Goal: Transaction & Acquisition: Book appointment/travel/reservation

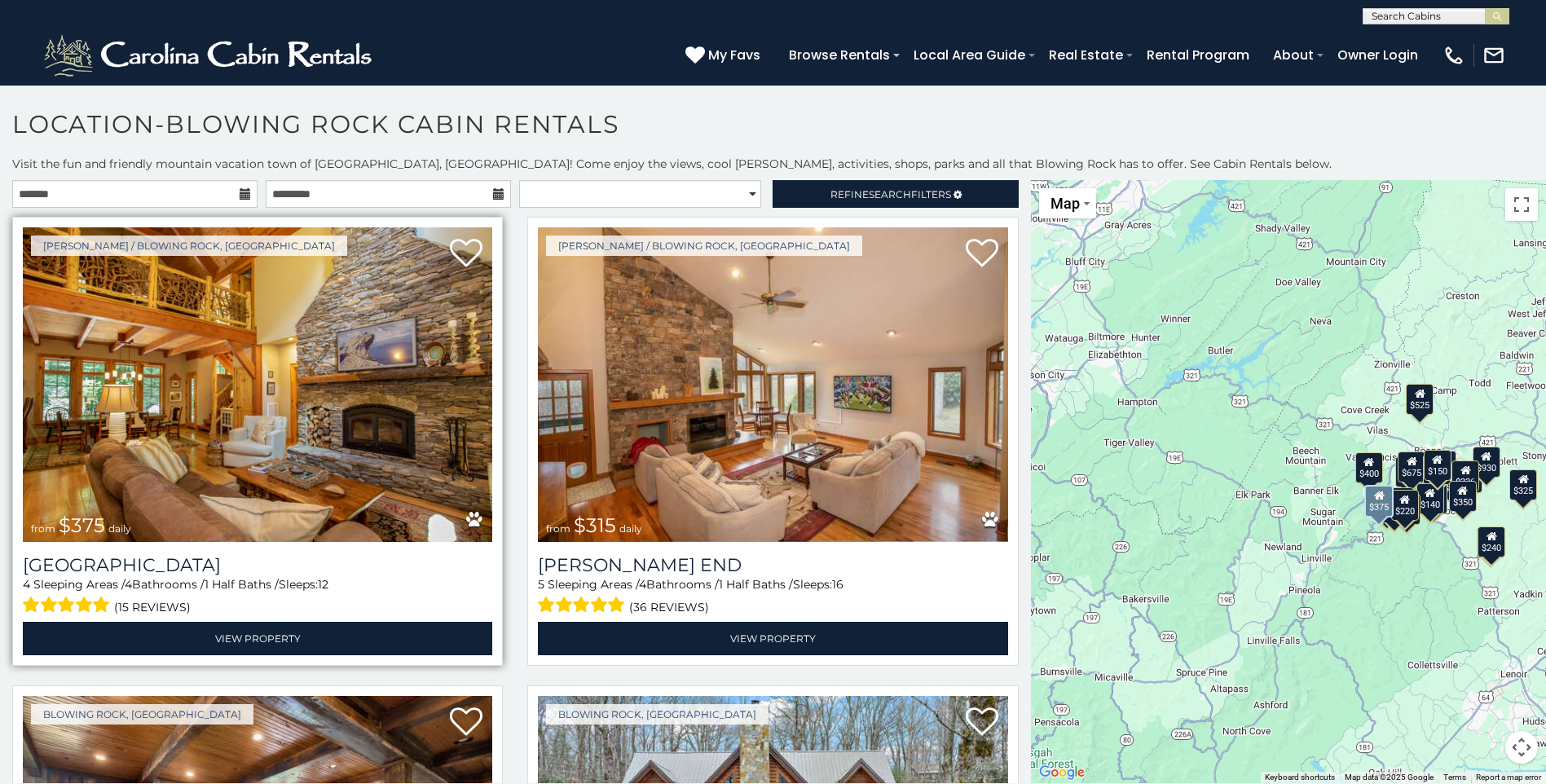
scroll to position [81, 0]
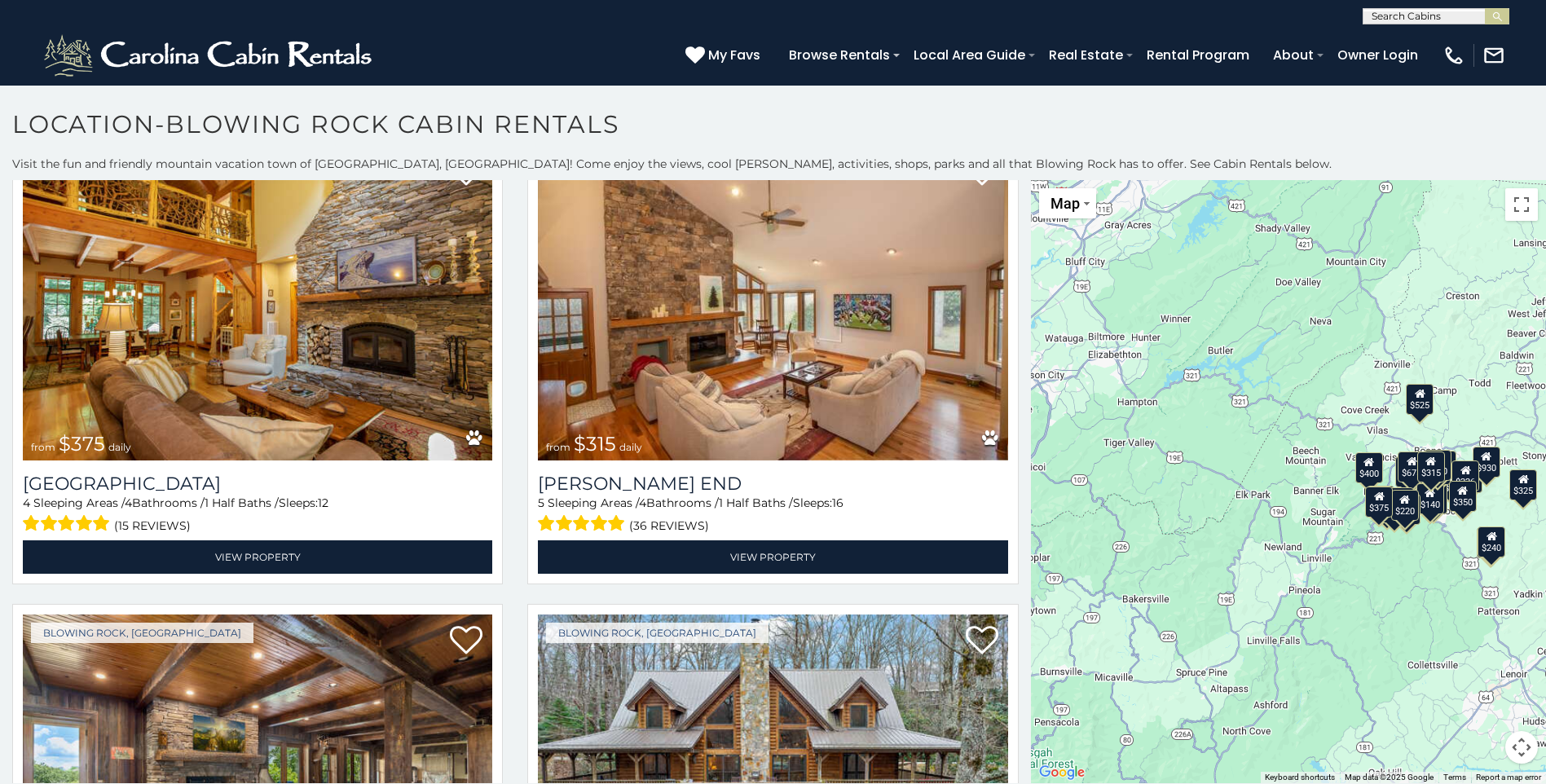
click at [1166, 608] on div "$375 $315 $695 $380 $299 $275 $125 $140 $325 $315 $375 $285 $250 $675 $140 $930…" at bounding box center [1288, 481] width 515 height 603
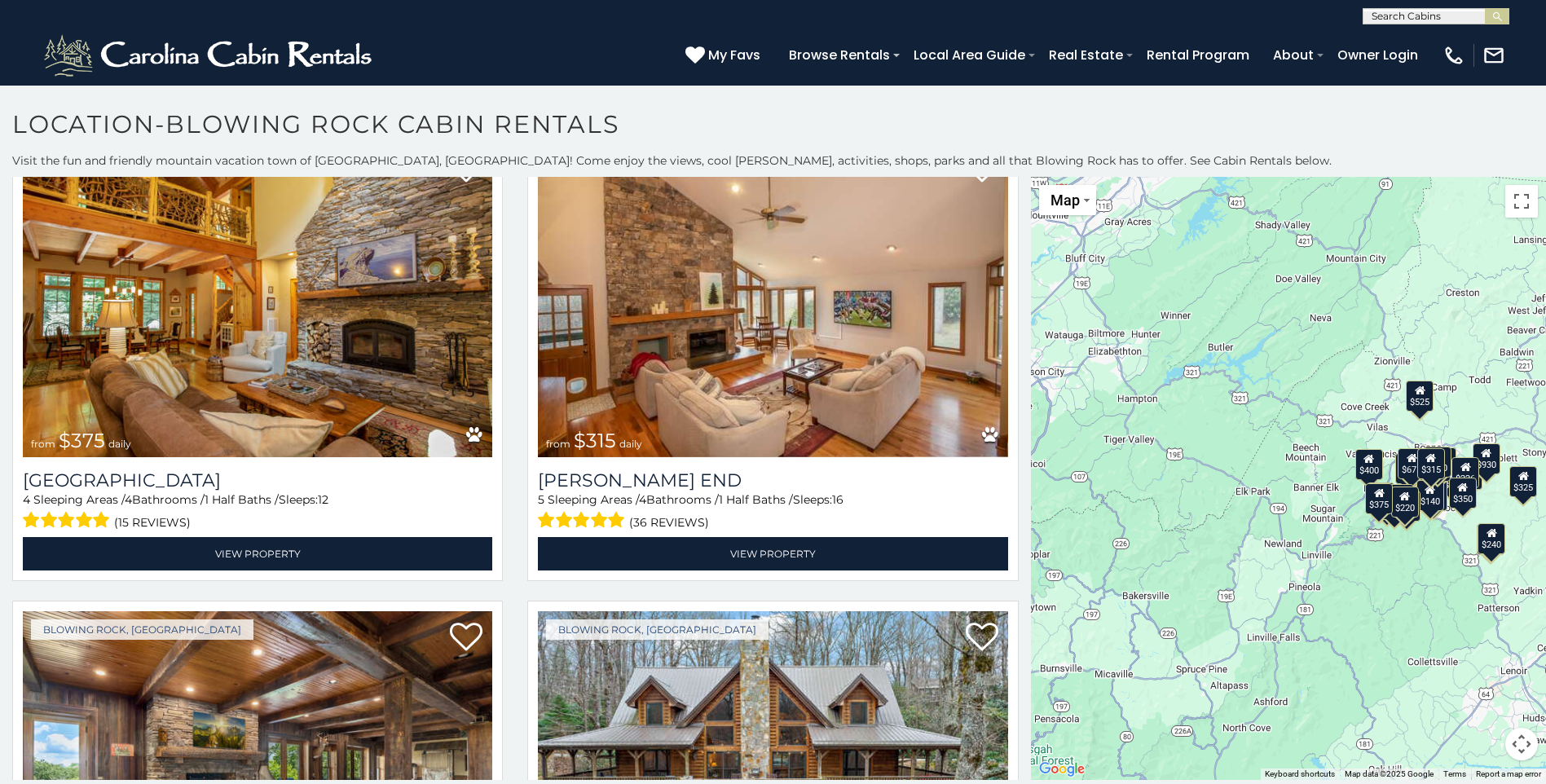
scroll to position [0, 0]
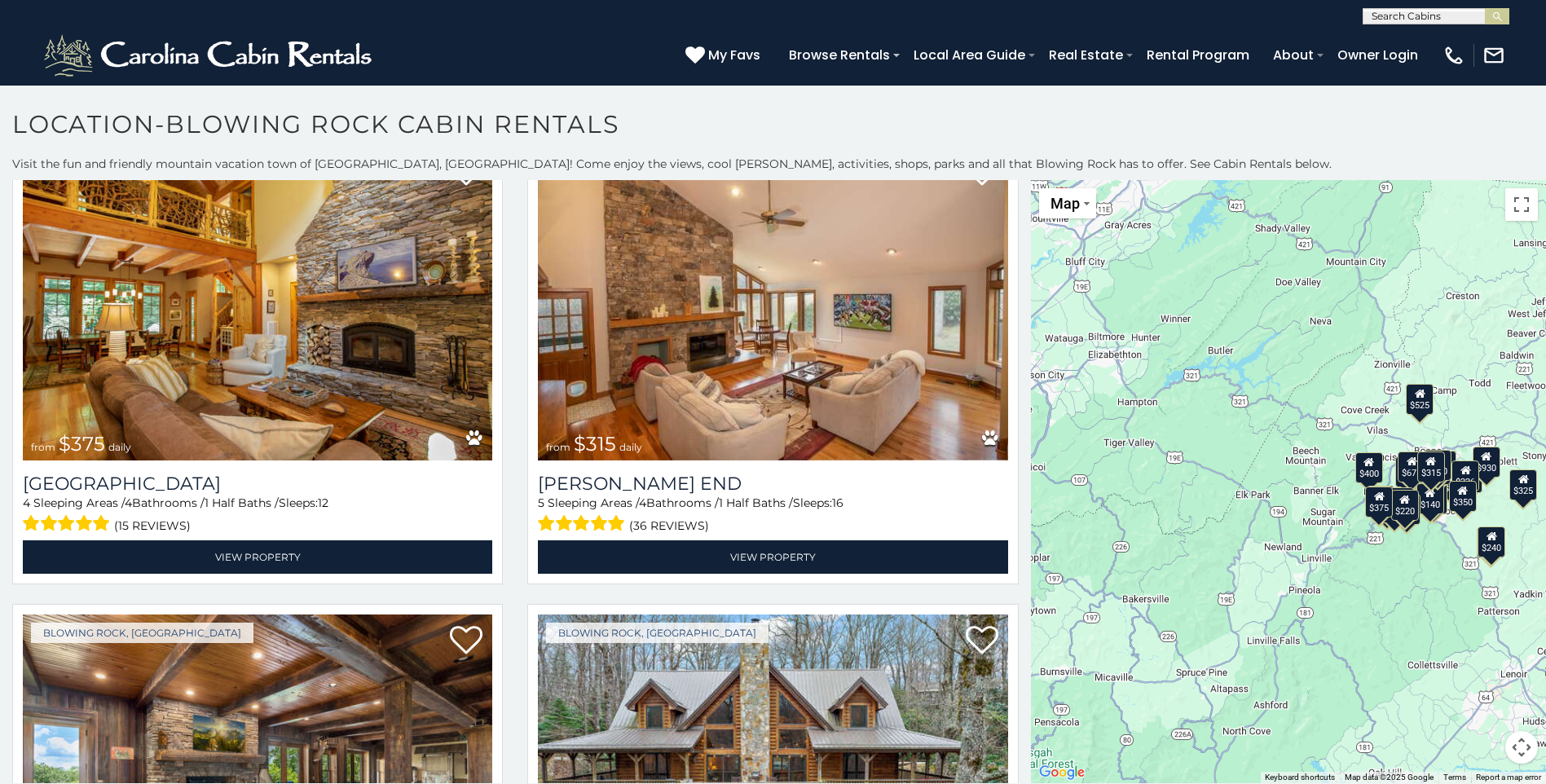
click at [1513, 739] on button "Map camera controls" at bounding box center [1521, 747] width 33 height 33
click at [1480, 681] on menu at bounding box center [1439, 706] width 114 height 114
click at [1466, 663] on button "Zoom in" at bounding box center [1481, 666] width 33 height 33
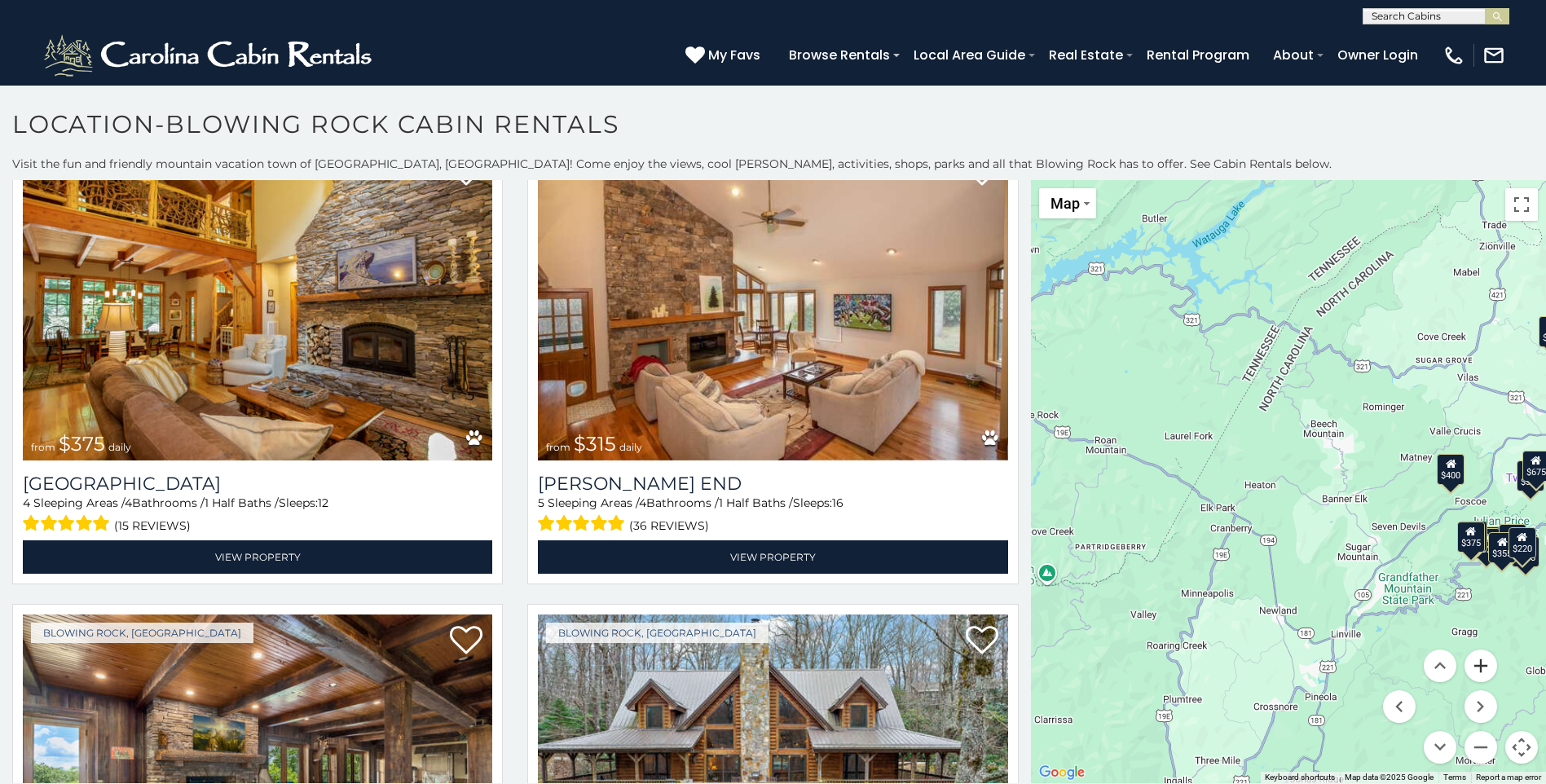
click at [1466, 663] on button "Zoom in" at bounding box center [1481, 666] width 33 height 33
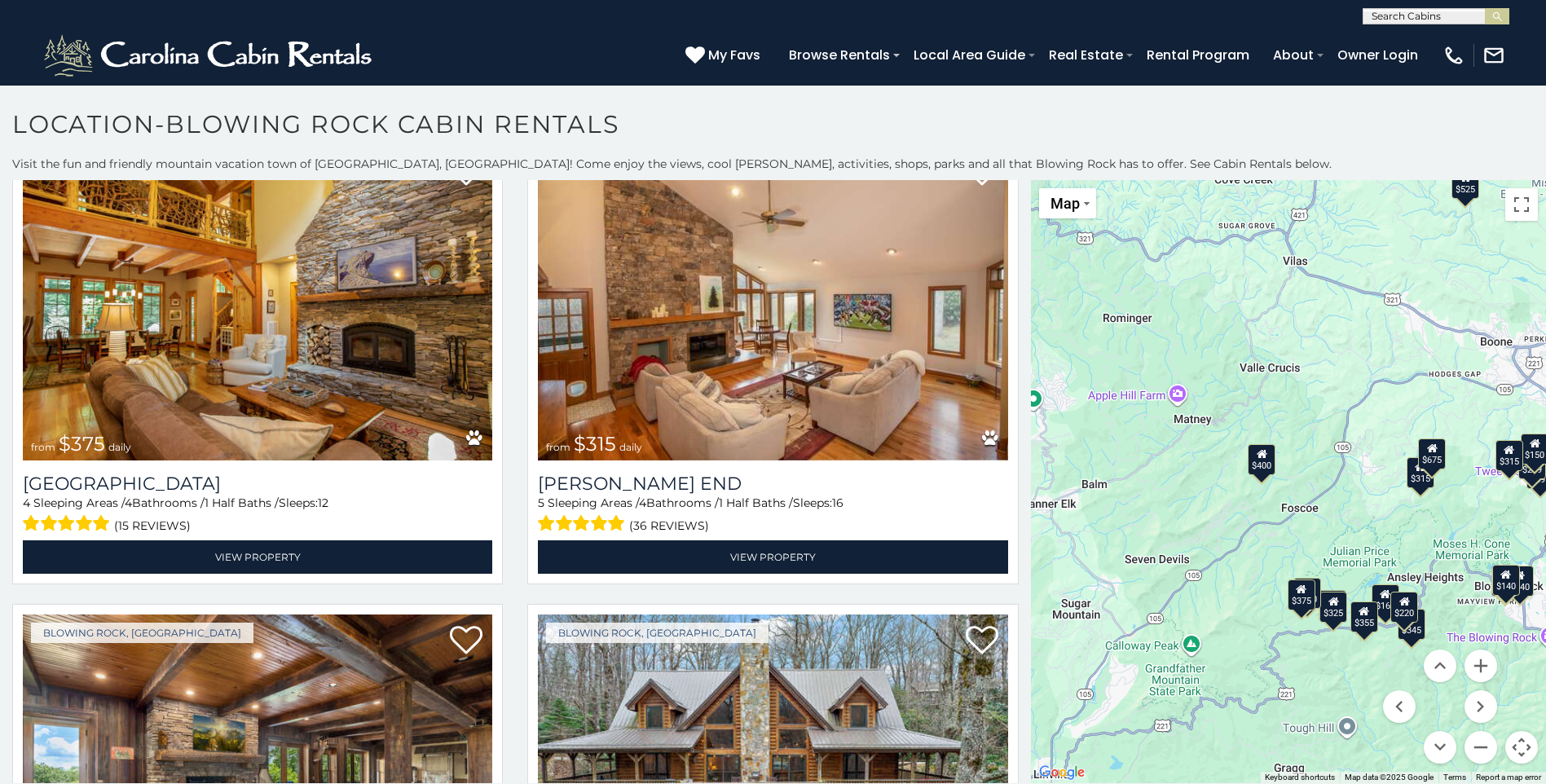
drag, startPoint x: 1354, startPoint y: 608, endPoint x: 996, endPoint y: 595, distance: 358.2
click at [996, 180] on main "**********" at bounding box center [773, 180] width 1546 height 0
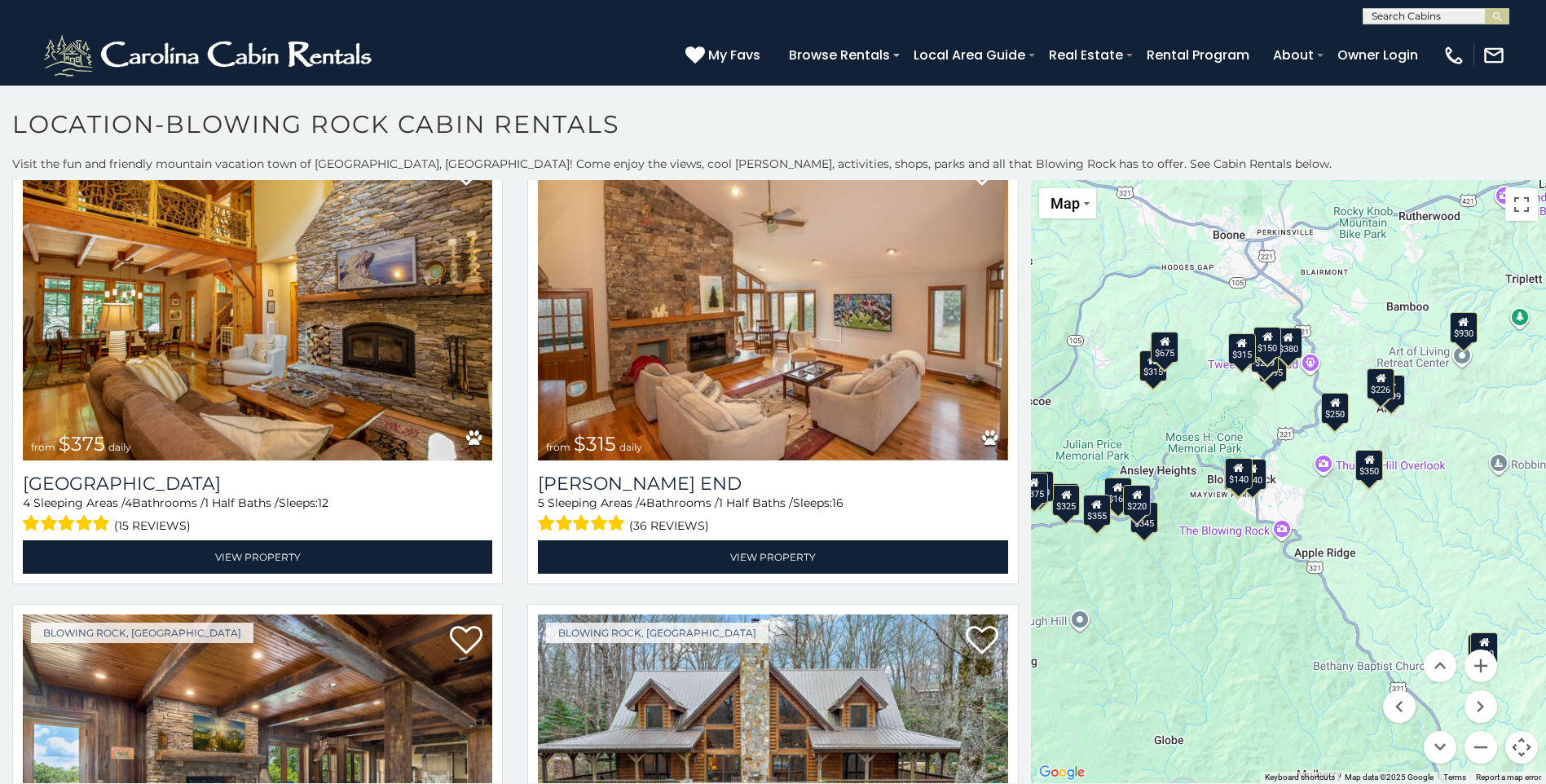
drag, startPoint x: 1291, startPoint y: 697, endPoint x: 1025, endPoint y: 589, distance: 287.1
click at [1031, 589] on div "$375 $315 $695 $380 $299 $275 $125 $140 $325 $315 $375 $285 $250 $675 $140 $930…" at bounding box center [1288, 481] width 515 height 603
click at [1468, 661] on button "Zoom in" at bounding box center [1481, 666] width 33 height 33
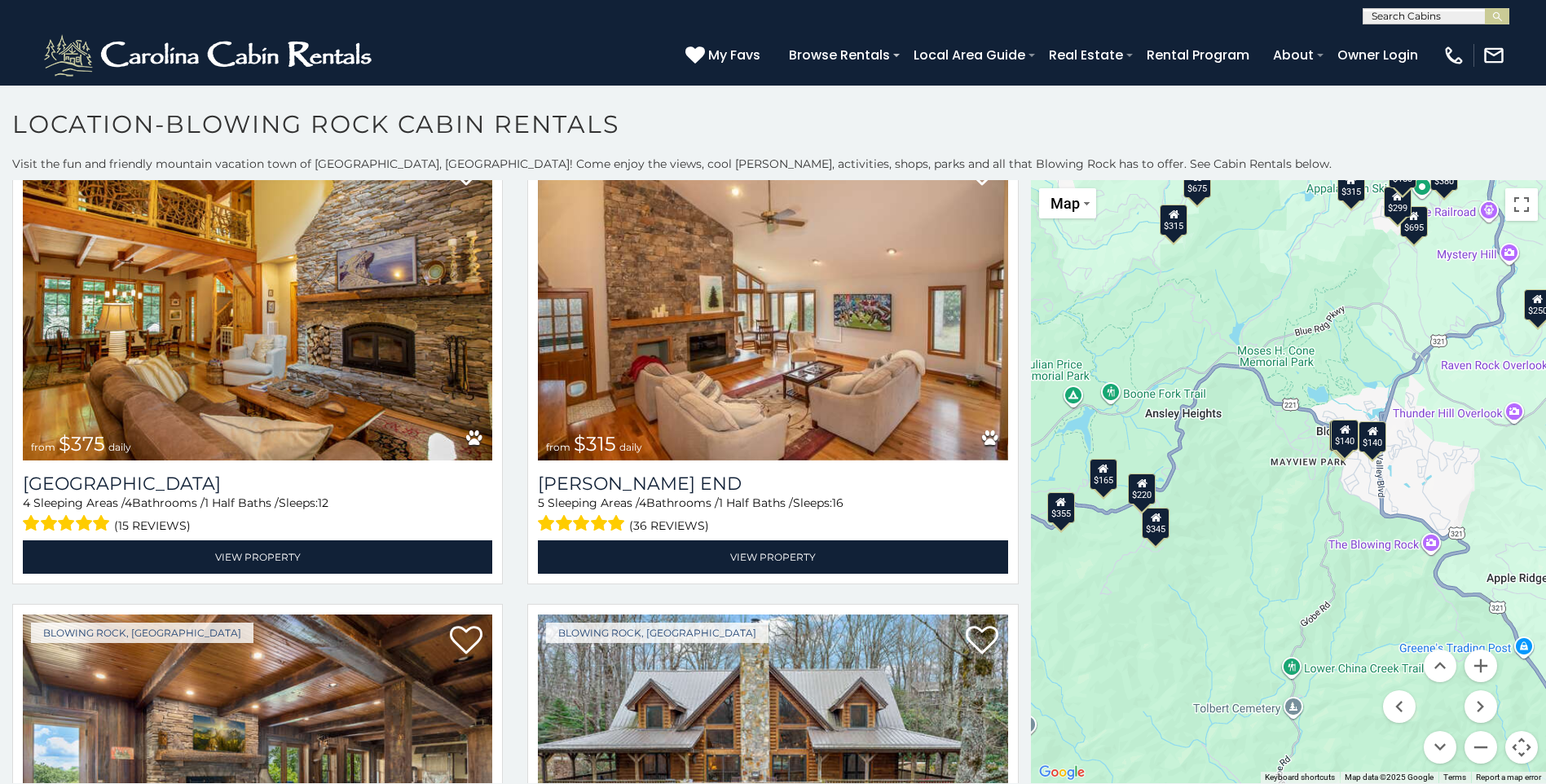
drag, startPoint x: 1203, startPoint y: 628, endPoint x: 1362, endPoint y: 582, distance: 165.5
click at [1362, 582] on div "$375 $315 $695 $380 $299 $275 $125 $140 $325 $315 $375 $285 $250 $675 $140 $930…" at bounding box center [1288, 481] width 515 height 603
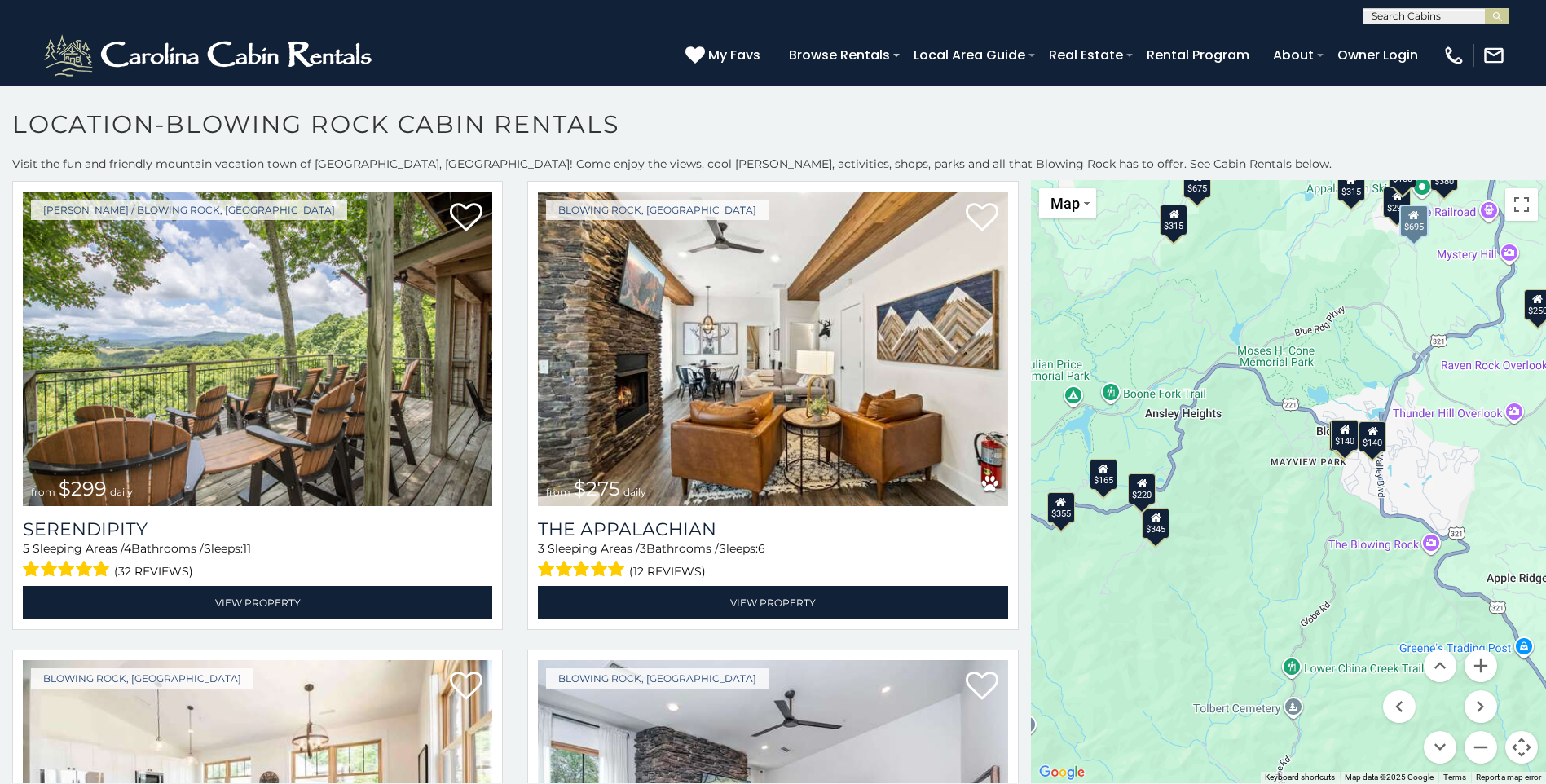
scroll to position [978, 0]
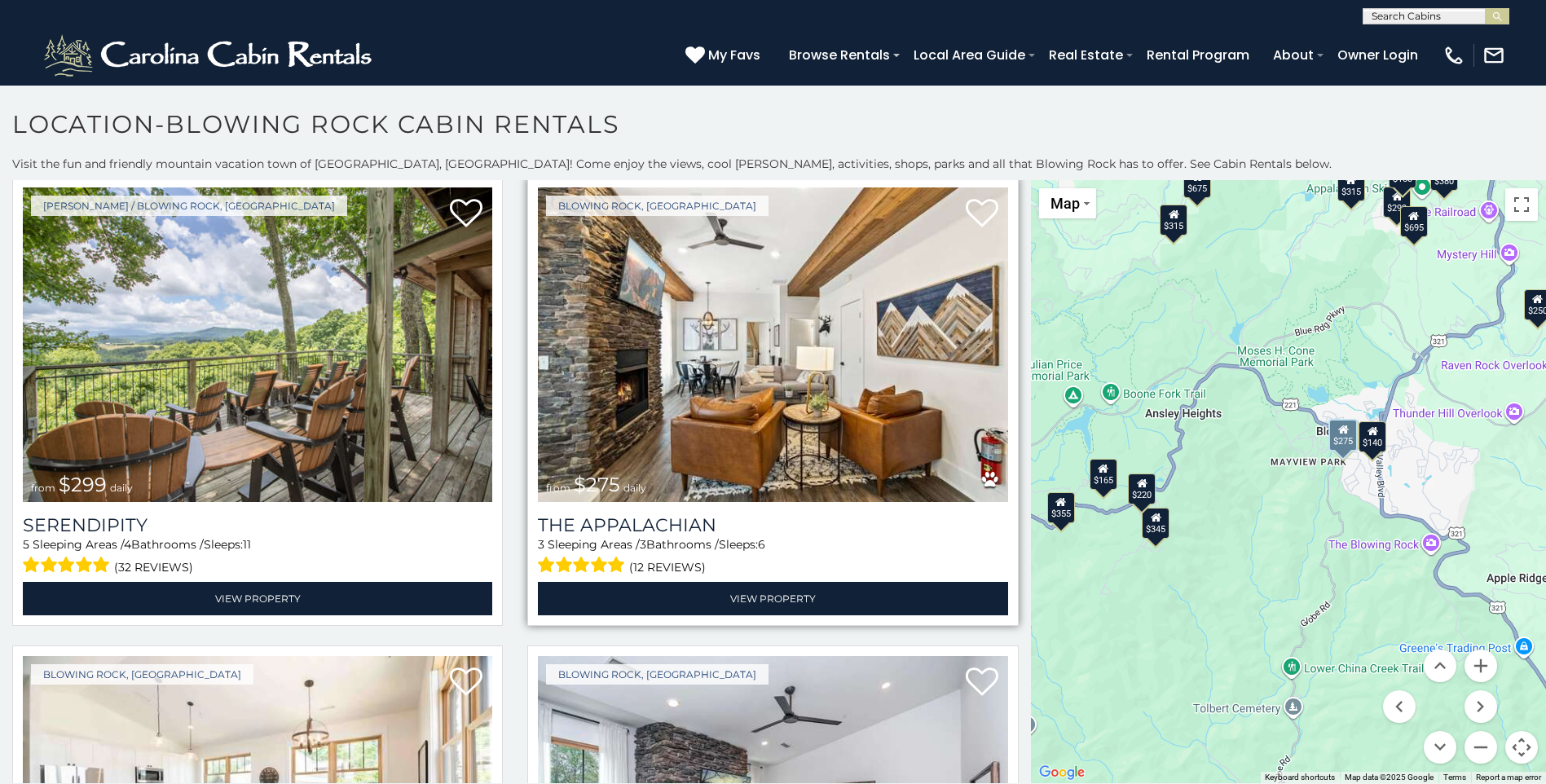
click at [631, 414] on img at bounding box center [772, 345] width 469 height 315
click at [697, 436] on img at bounding box center [772, 345] width 469 height 315
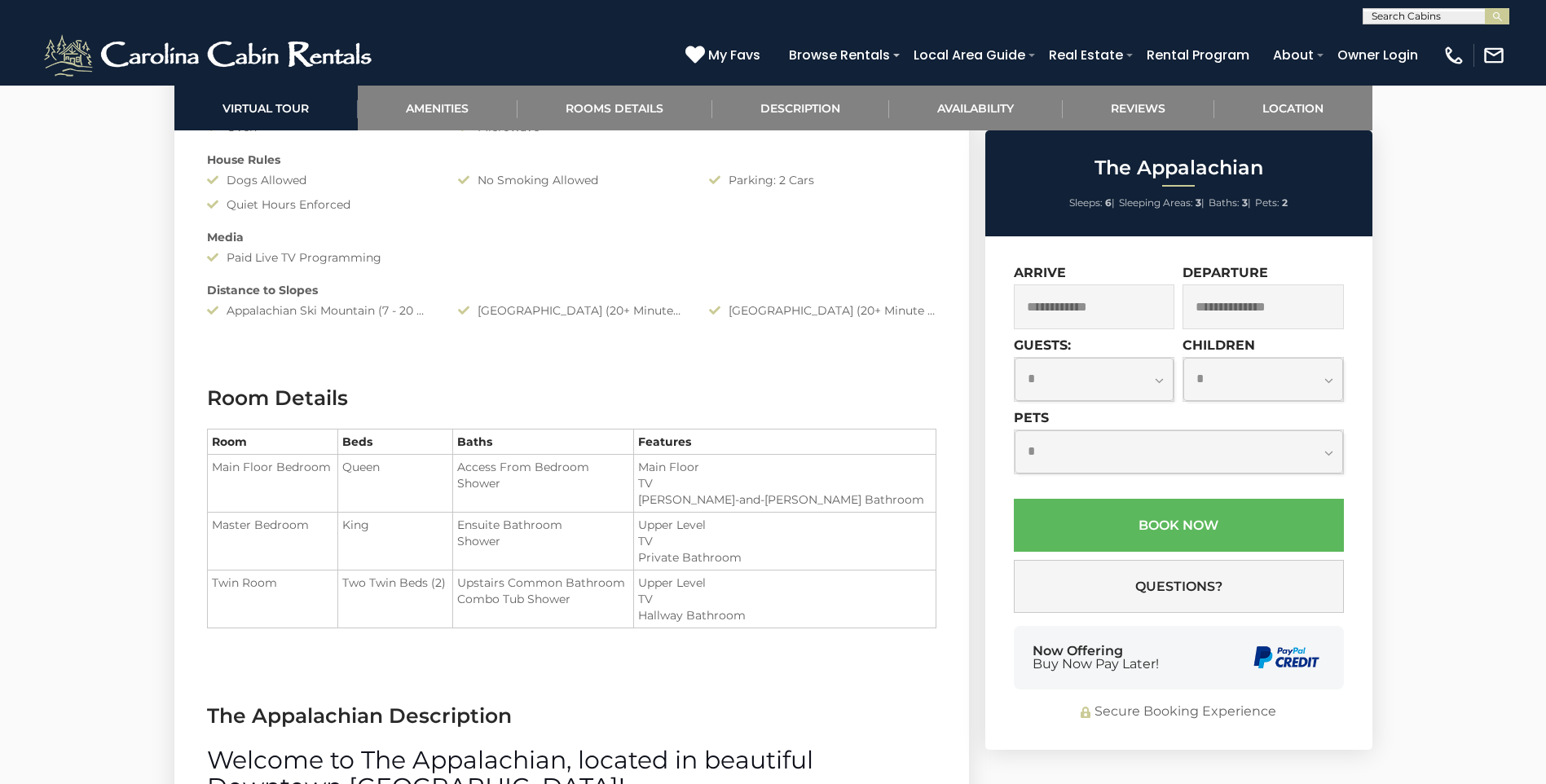
scroll to position [1630, 0]
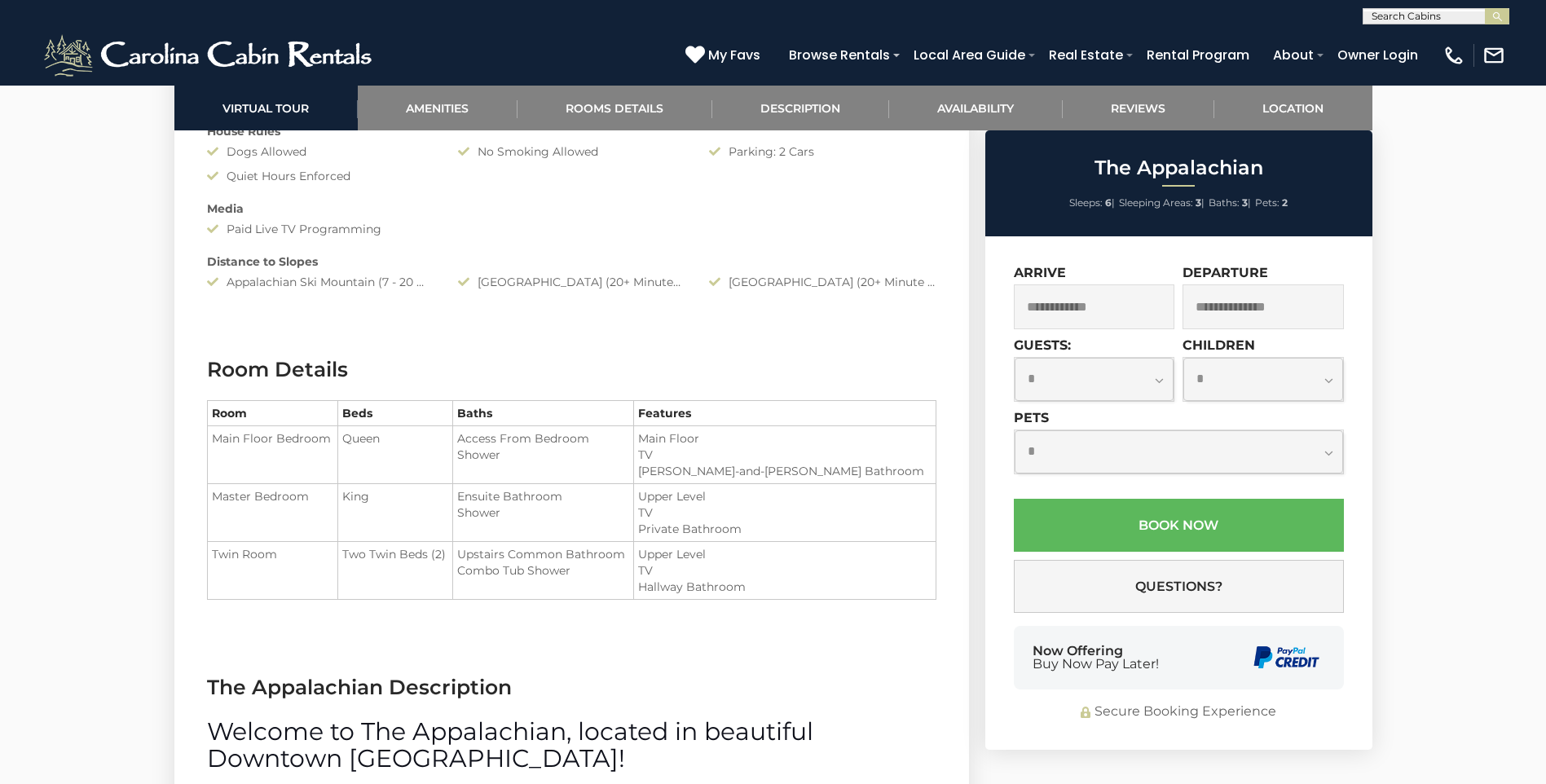
click at [1053, 297] on input "text" at bounding box center [1094, 306] width 162 height 45
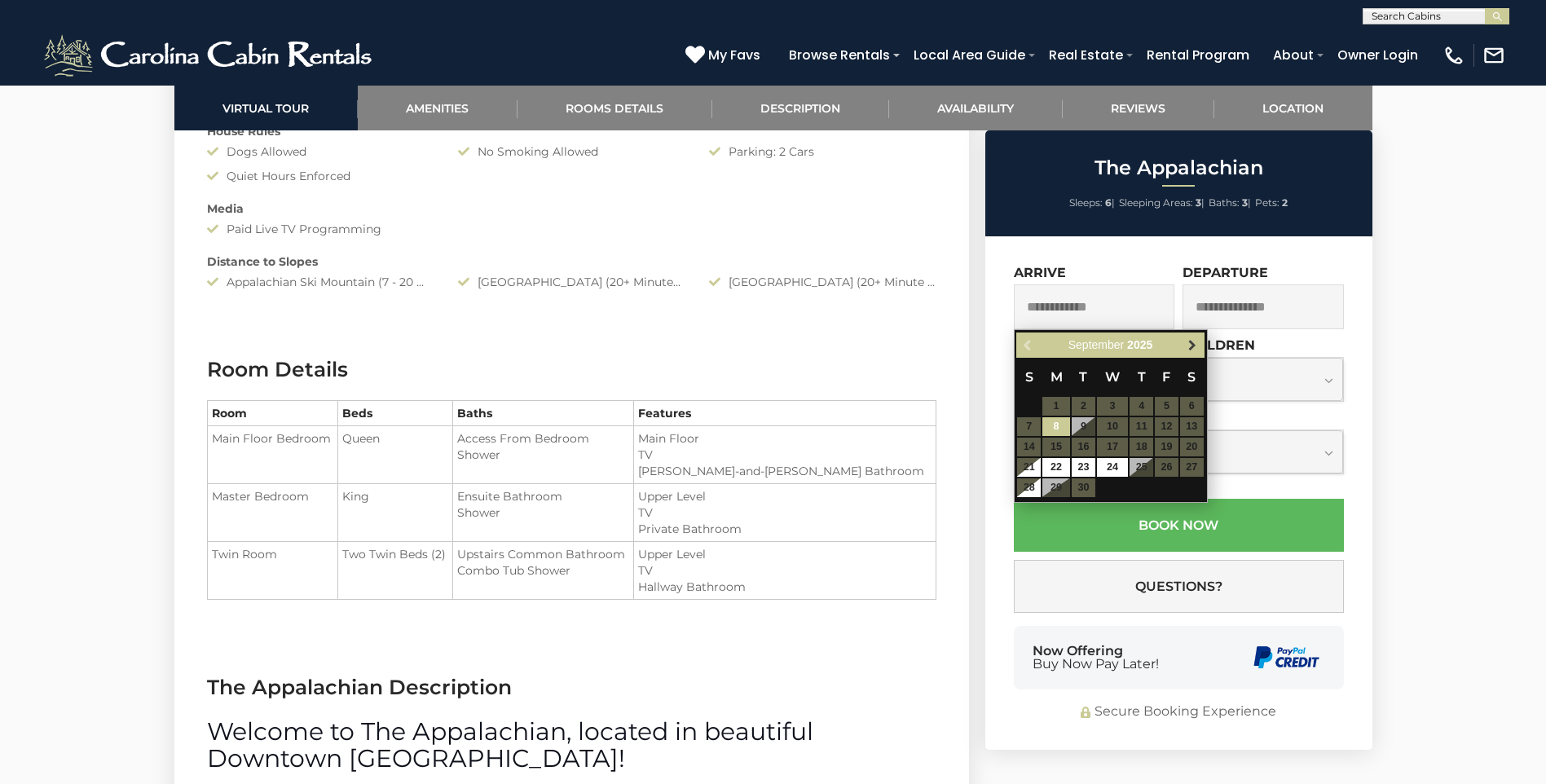
click at [1191, 347] on span "Next" at bounding box center [1192, 345] width 13 height 13
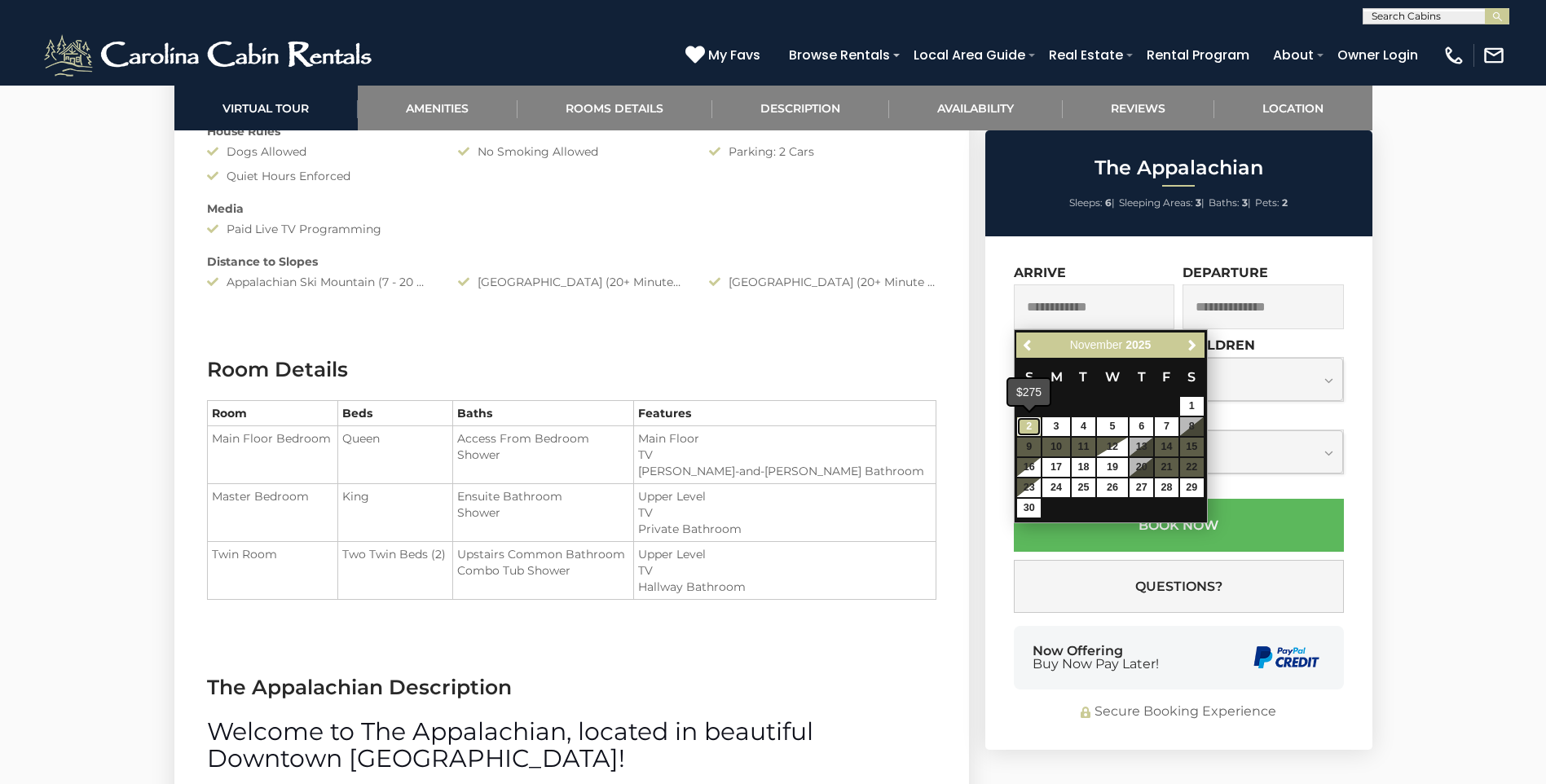
click at [1035, 419] on link "2" at bounding box center [1029, 426] width 24 height 19
type input "**********"
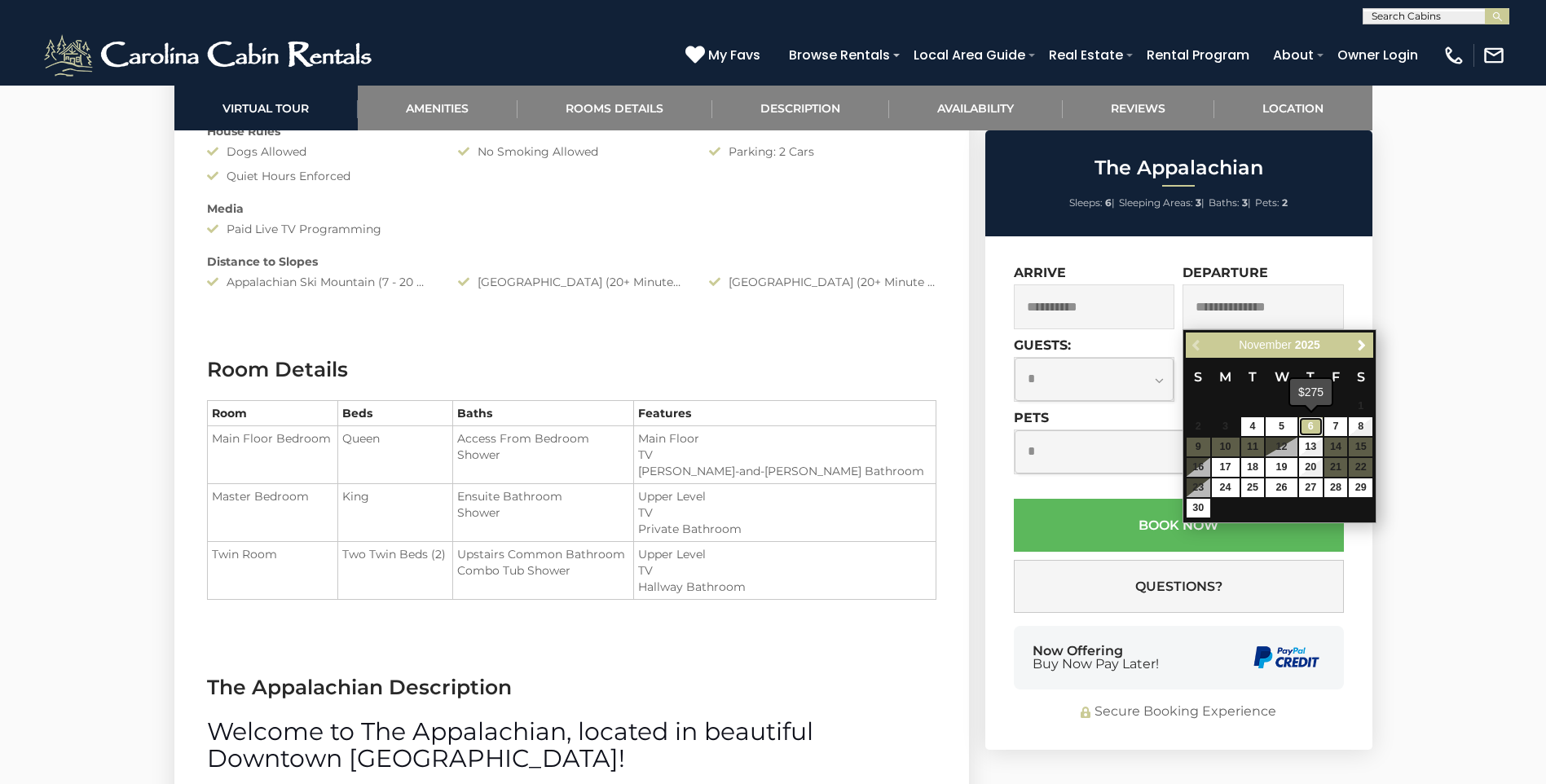
click at [1308, 433] on link "6" at bounding box center [1311, 426] width 24 height 19
type input "**********"
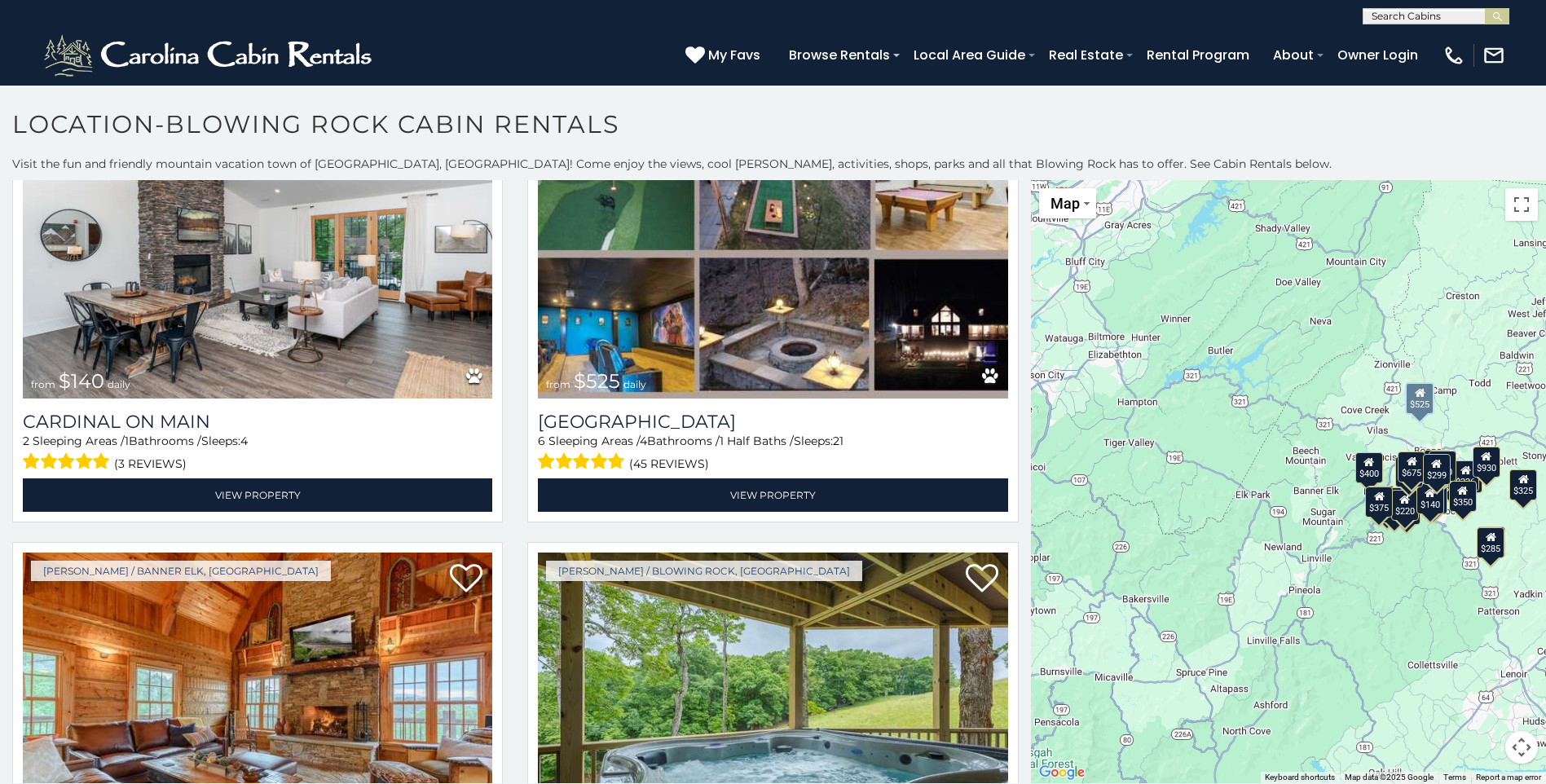
scroll to position [4401, 0]
